Goal: Task Accomplishment & Management: Use online tool/utility

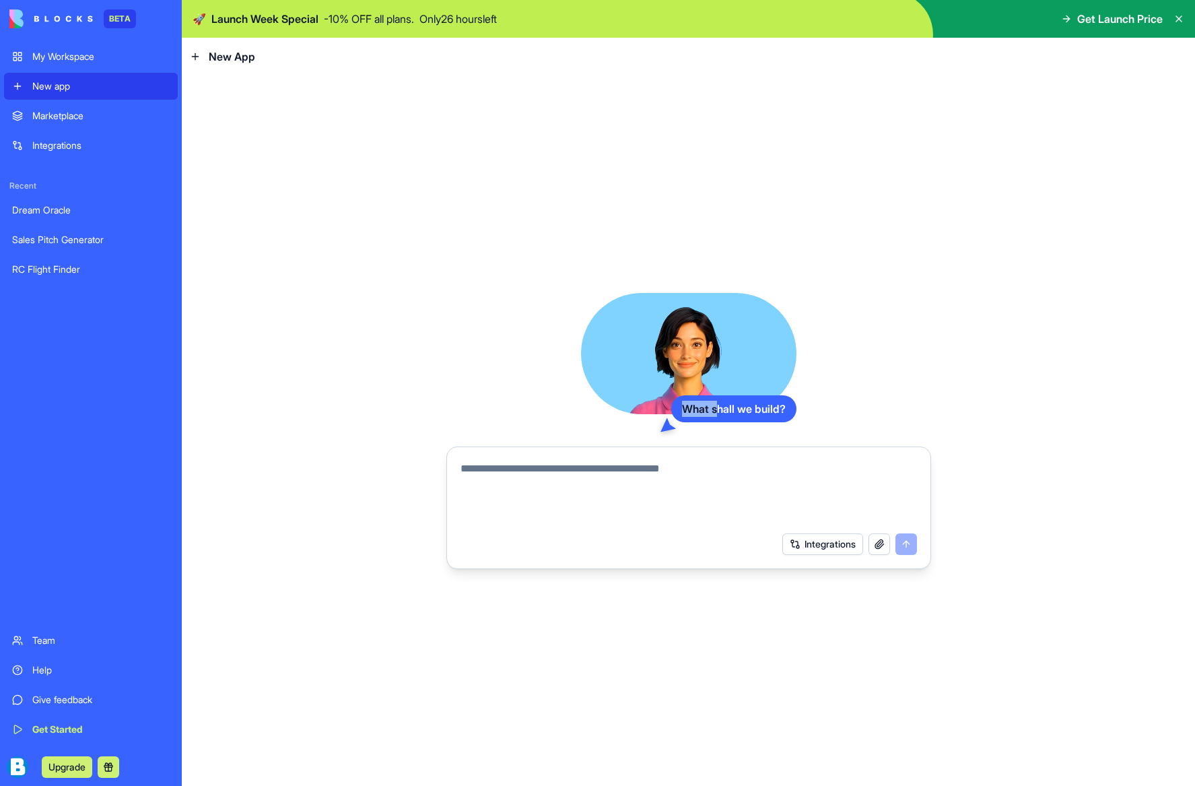
drag, startPoint x: 706, startPoint y: 408, endPoint x: 681, endPoint y: 405, distance: 25.1
click at [681, 405] on div "What shall we build?" at bounding box center [733, 408] width 125 height 27
drag, startPoint x: 770, startPoint y: 407, endPoint x: 780, endPoint y: 405, distance: 10.2
click at [771, 407] on div "What shall we build?" at bounding box center [733, 408] width 125 height 27
drag, startPoint x: 747, startPoint y: 404, endPoint x: 700, endPoint y: 402, distance: 46.5
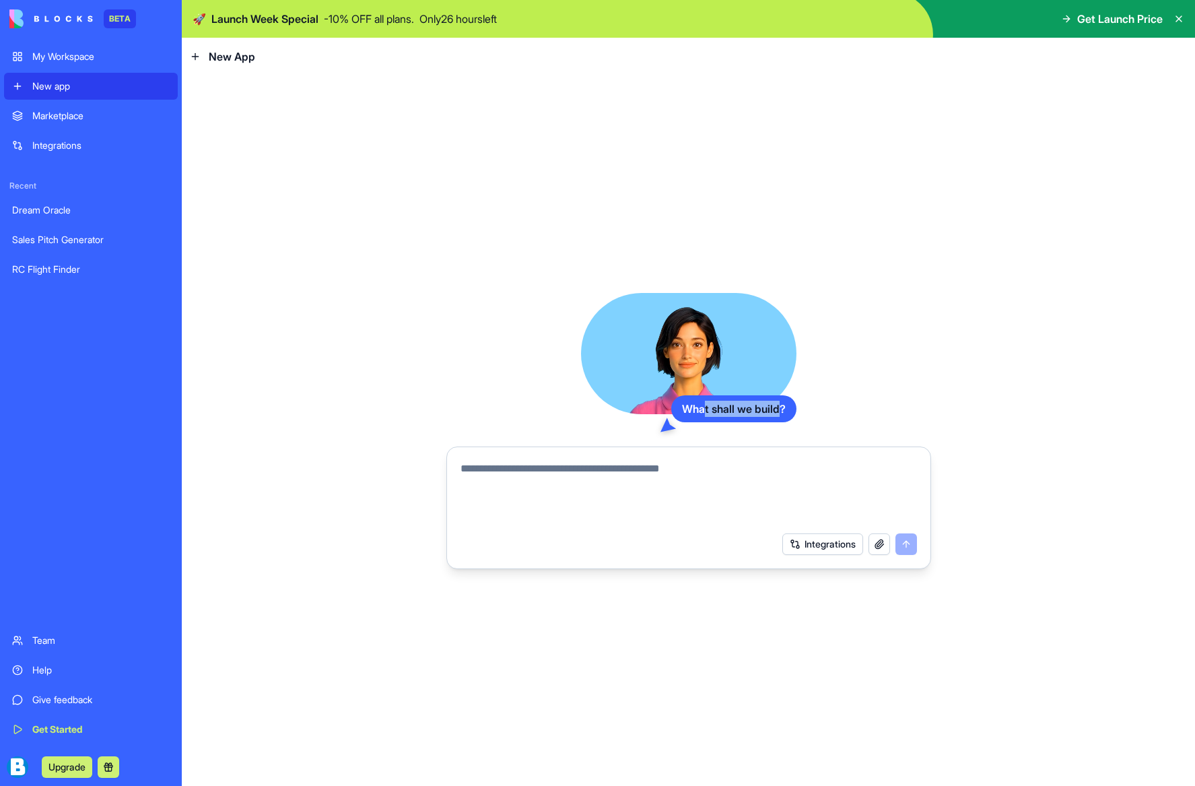
click at [700, 402] on div "What shall we build?" at bounding box center [733, 408] width 125 height 27
drag, startPoint x: 759, startPoint y: 407, endPoint x: 774, endPoint y: 407, distance: 14.1
click at [760, 407] on div "What shall we build?" at bounding box center [733, 408] width 125 height 27
drag, startPoint x: 786, startPoint y: 407, endPoint x: 696, endPoint y: 407, distance: 90.9
click at [696, 407] on div "What shall we build?" at bounding box center [733, 408] width 125 height 27
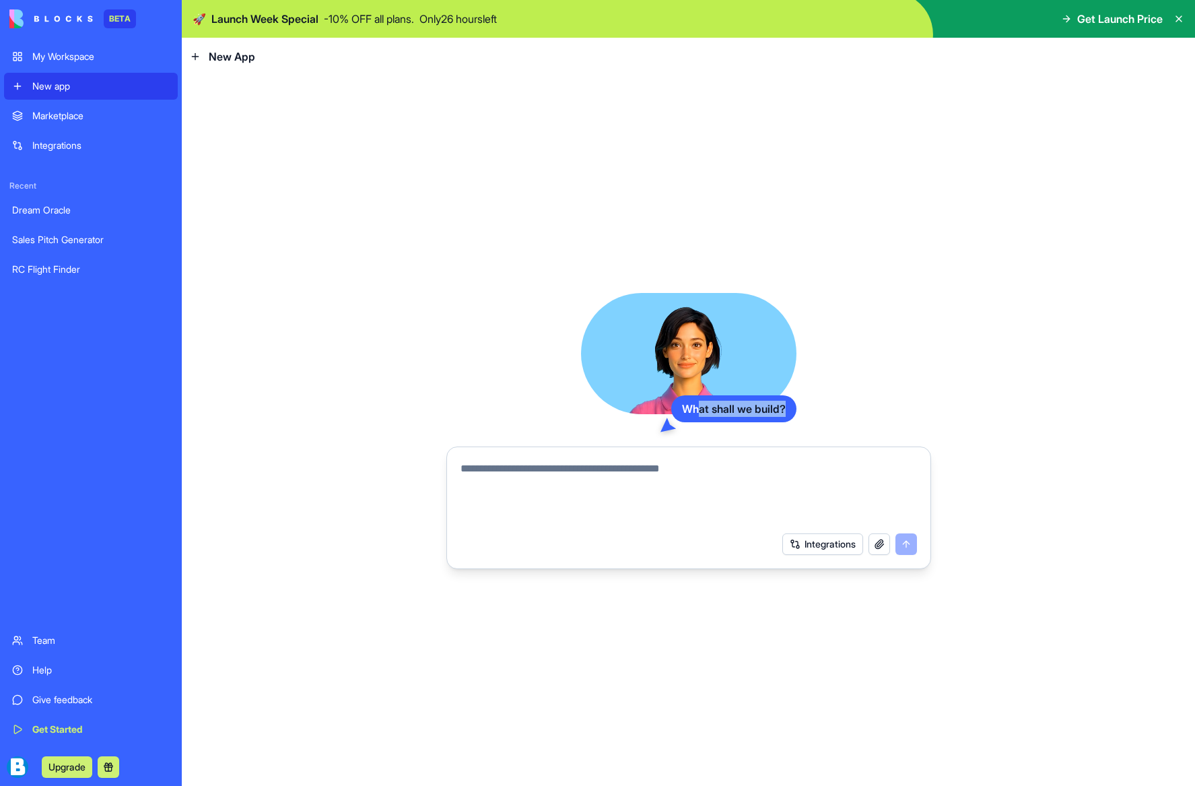
click at [709, 406] on div "What shall we build?" at bounding box center [733, 408] width 125 height 27
click at [742, 406] on div "What shall we build?" at bounding box center [733, 408] width 125 height 27
